Goal: Task Accomplishment & Management: Use online tool/utility

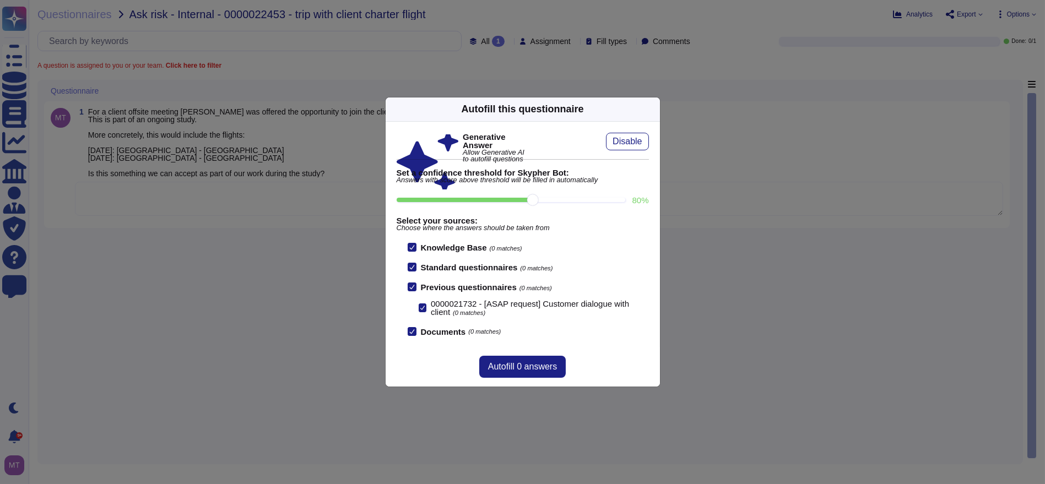
click at [653, 144] on icon at bounding box center [758, 249] width 211 height 211
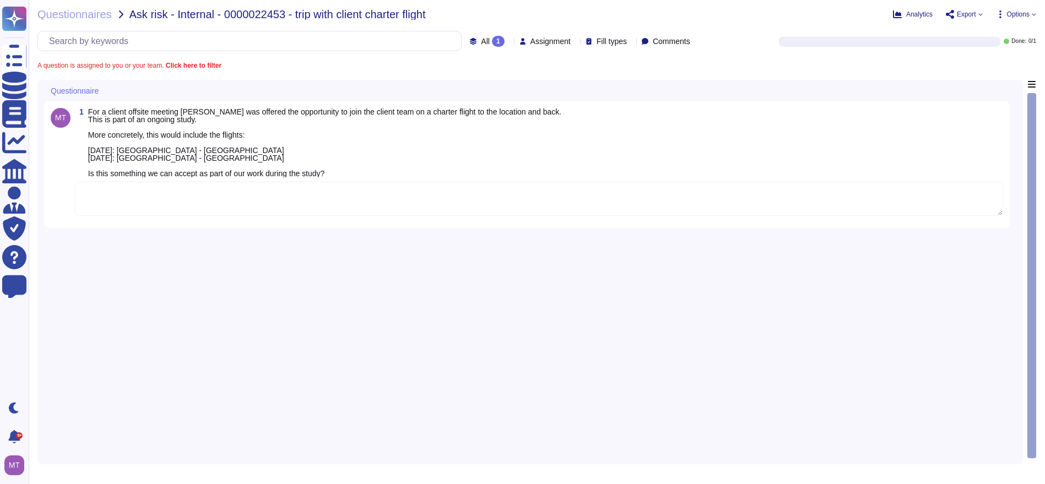
click at [244, 199] on textarea at bounding box center [539, 199] width 928 height 34
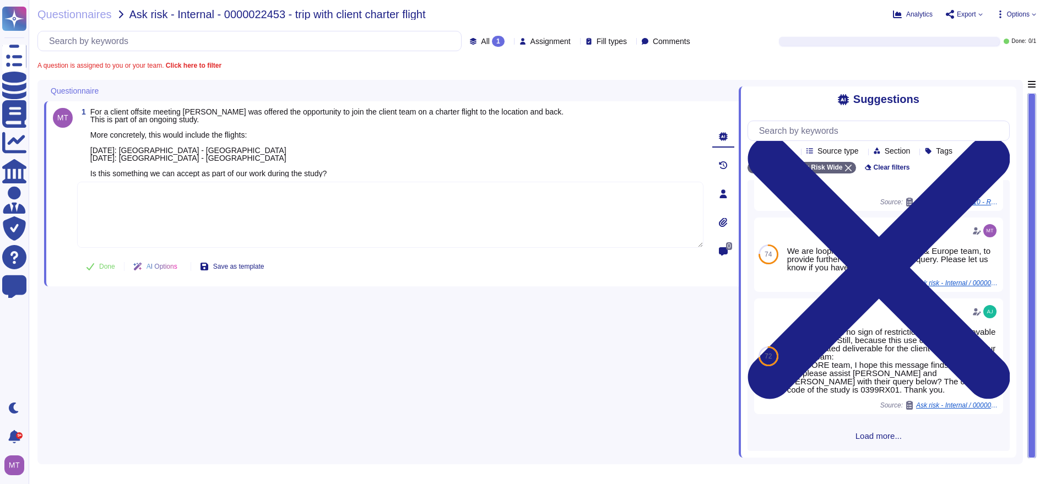
scroll to position [323, 0]
click at [858, 440] on span "Load more..." at bounding box center [878, 436] width 262 height 8
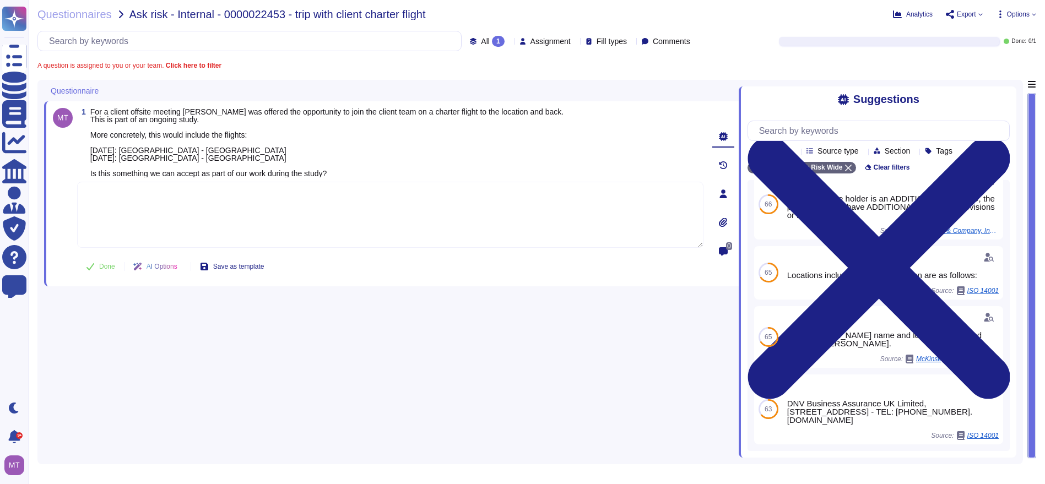
scroll to position [1232, 0]
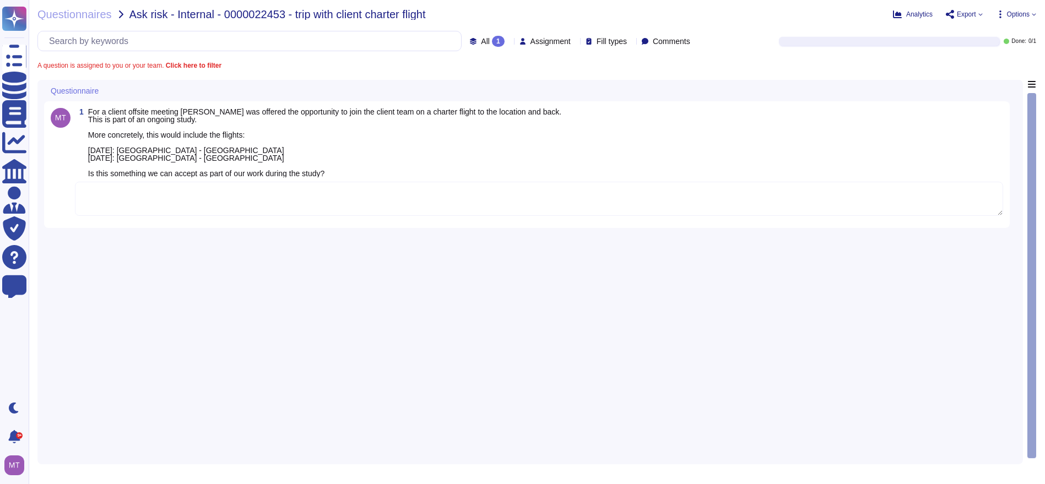
click at [227, 187] on textarea at bounding box center [539, 199] width 928 height 34
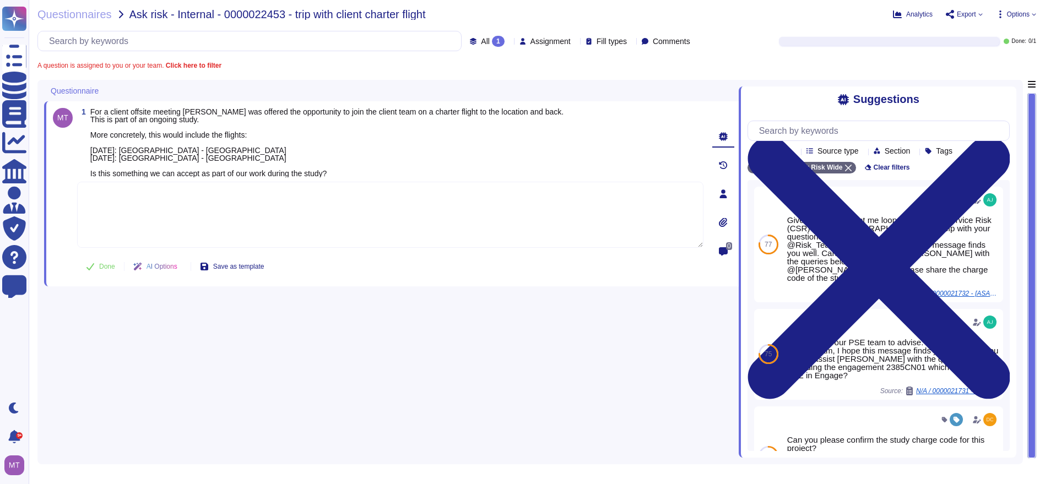
paste textarea "We are looping in @Compliance Approvals team to provide advice on this matter. …"
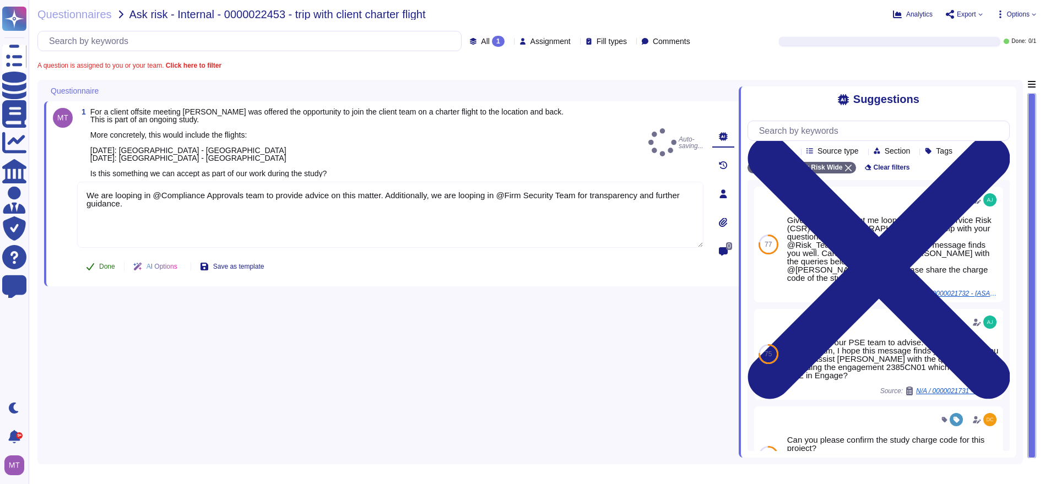
type textarea "We are looping in @Compliance Approvals team to provide advice on this matter. …"
click at [105, 265] on span "Done" at bounding box center [107, 266] width 16 height 7
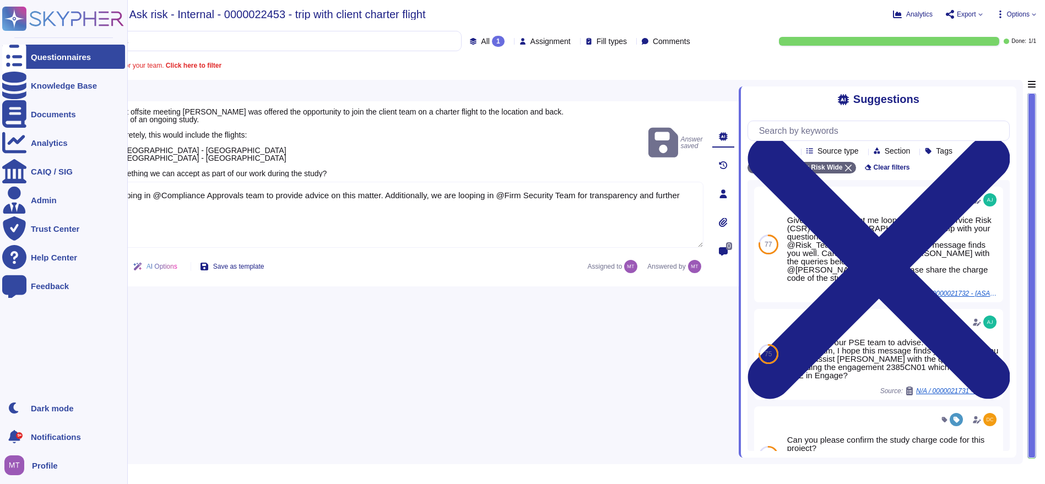
click at [18, 59] on icon at bounding box center [14, 57] width 24 height 32
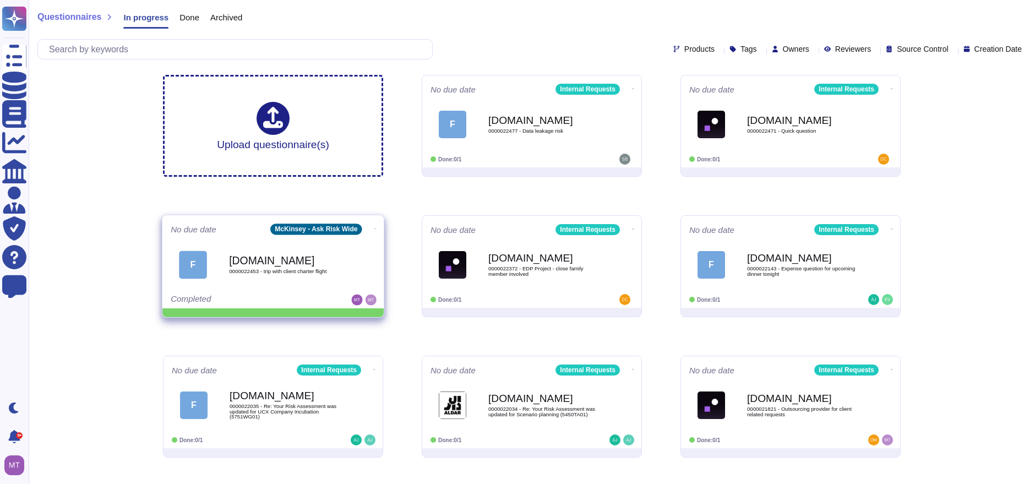
click at [375, 227] on icon at bounding box center [376, 228] width 2 height 3
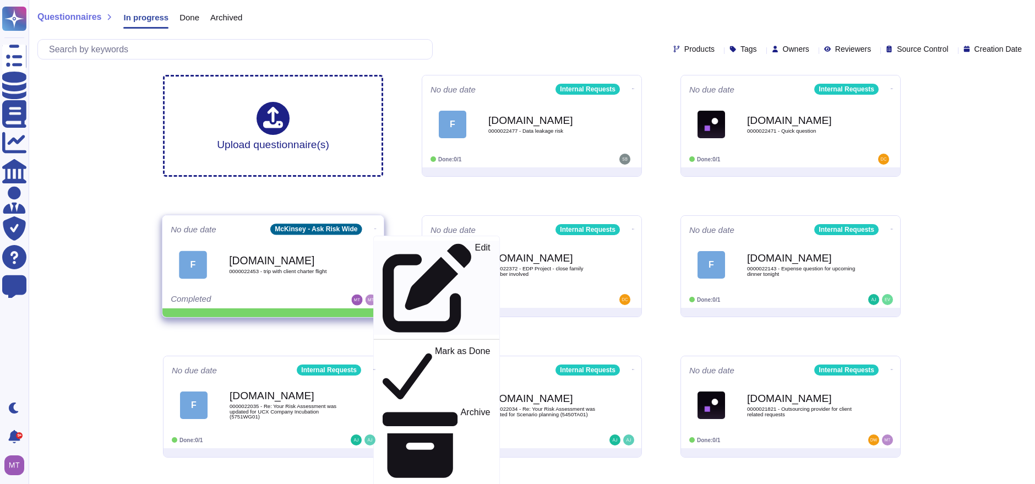
click at [383, 246] on icon at bounding box center [428, 288] width 90 height 90
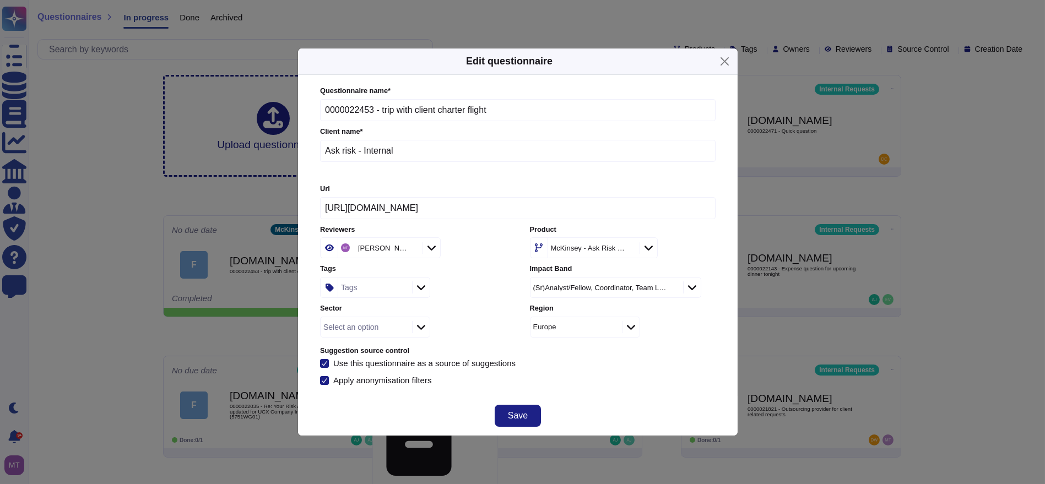
click at [371, 286] on div "Tags" at bounding box center [373, 288] width 71 height 20
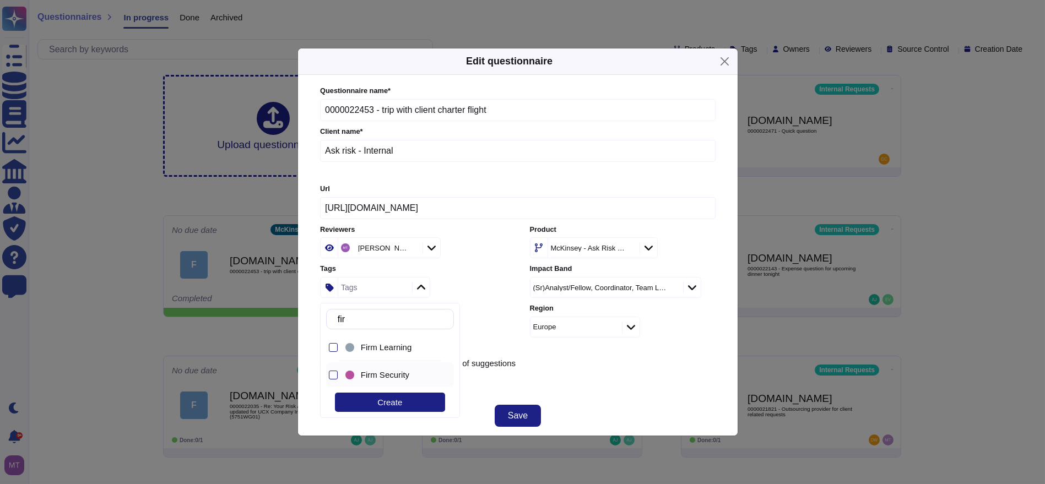
click at [398, 379] on div "Firm Security" at bounding box center [392, 374] width 99 height 25
drag, startPoint x: 372, startPoint y: 321, endPoint x: 328, endPoint y: 317, distance: 44.8
click at [328, 317] on div "fir" at bounding box center [390, 319] width 128 height 20
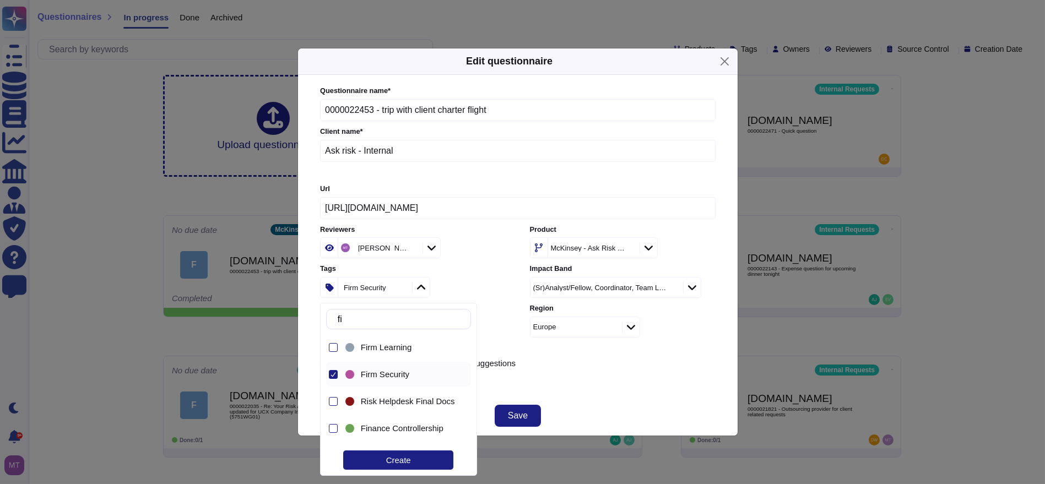
type input "f"
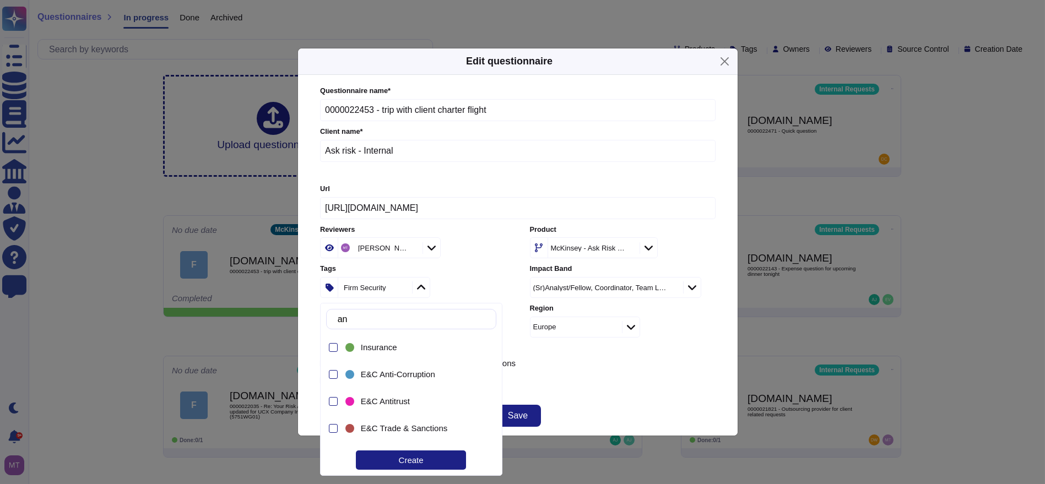
type input "ant"
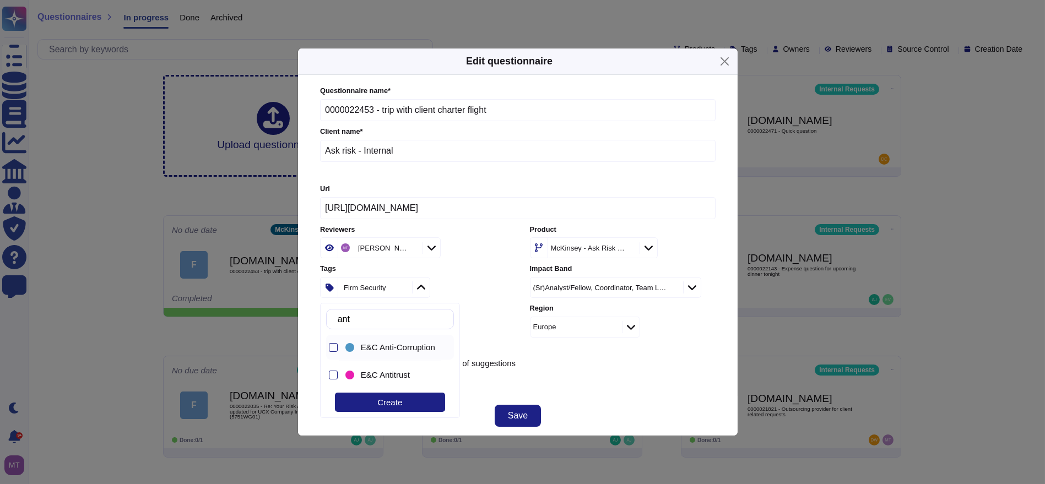
click at [415, 355] on div "E&C Anti-Corruption" at bounding box center [392, 347] width 99 height 25
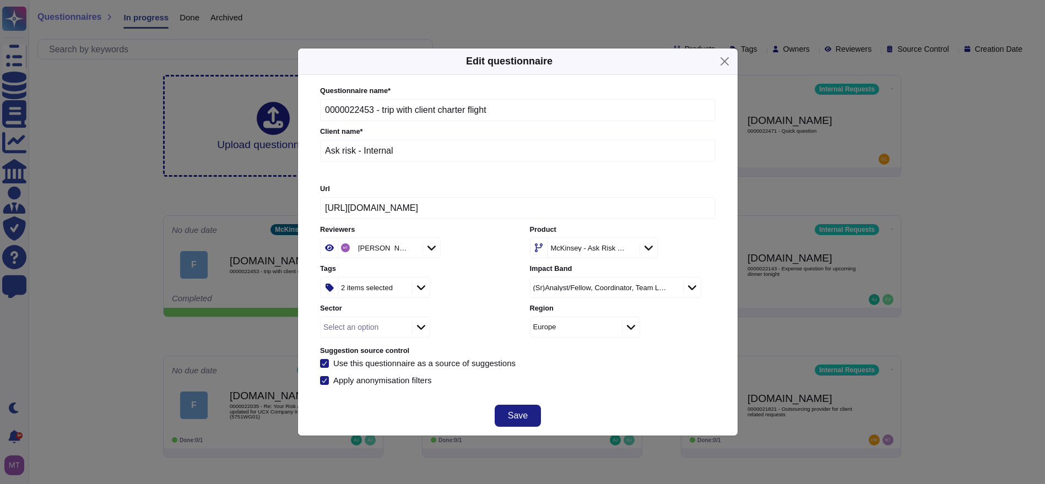
click at [571, 373] on div "Questionnaire name * 0000022453 - trip with client charter flight Client name *…" at bounding box center [517, 235] width 395 height 299
click at [532, 412] on button "Save" at bounding box center [518, 416] width 46 height 22
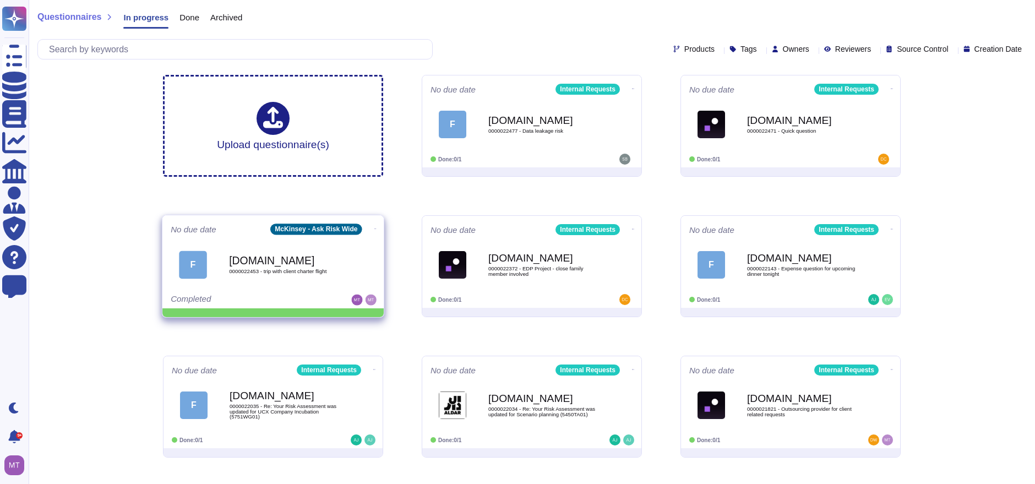
click at [375, 226] on span at bounding box center [375, 228] width 4 height 12
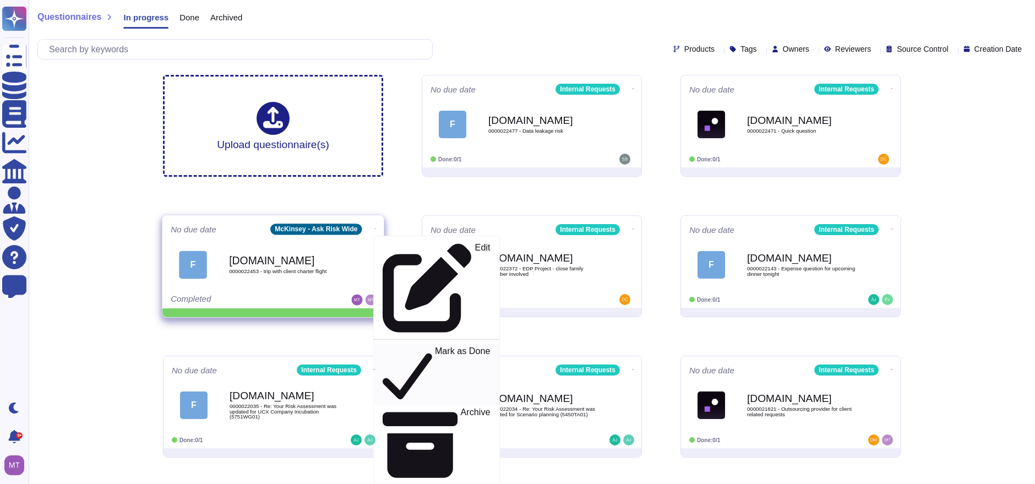
click at [435, 347] on p "Mark as Done" at bounding box center [463, 375] width 56 height 56
